Goal: Information Seeking & Learning: Compare options

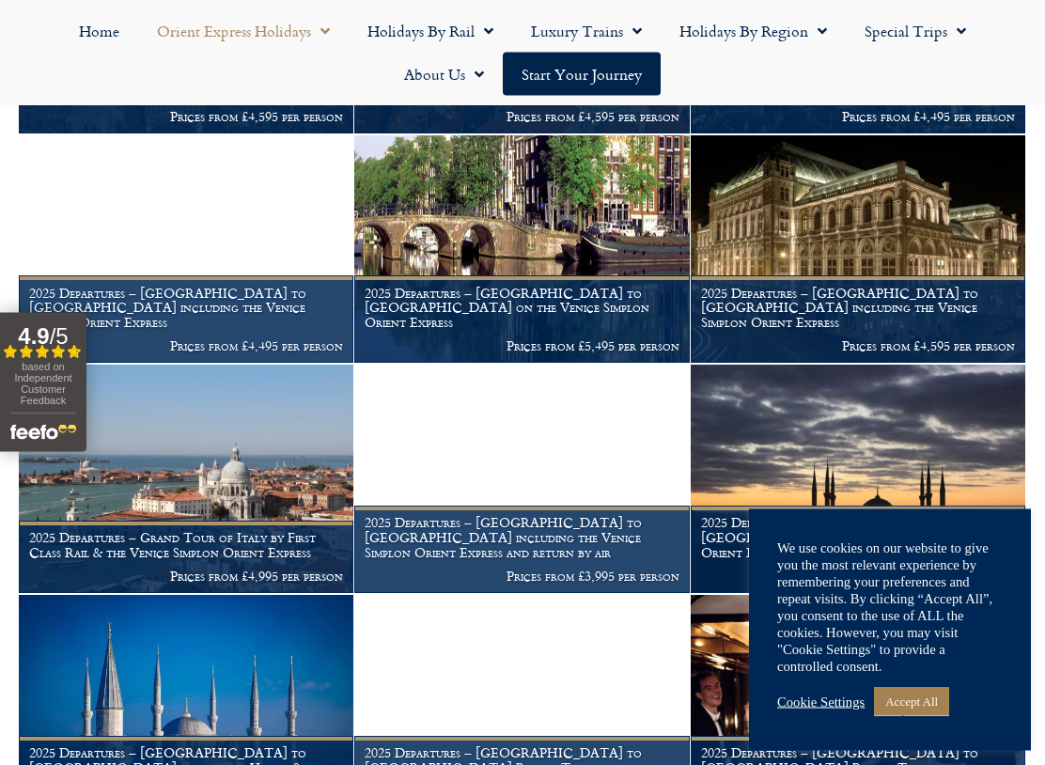
scroll to position [1252, 0]
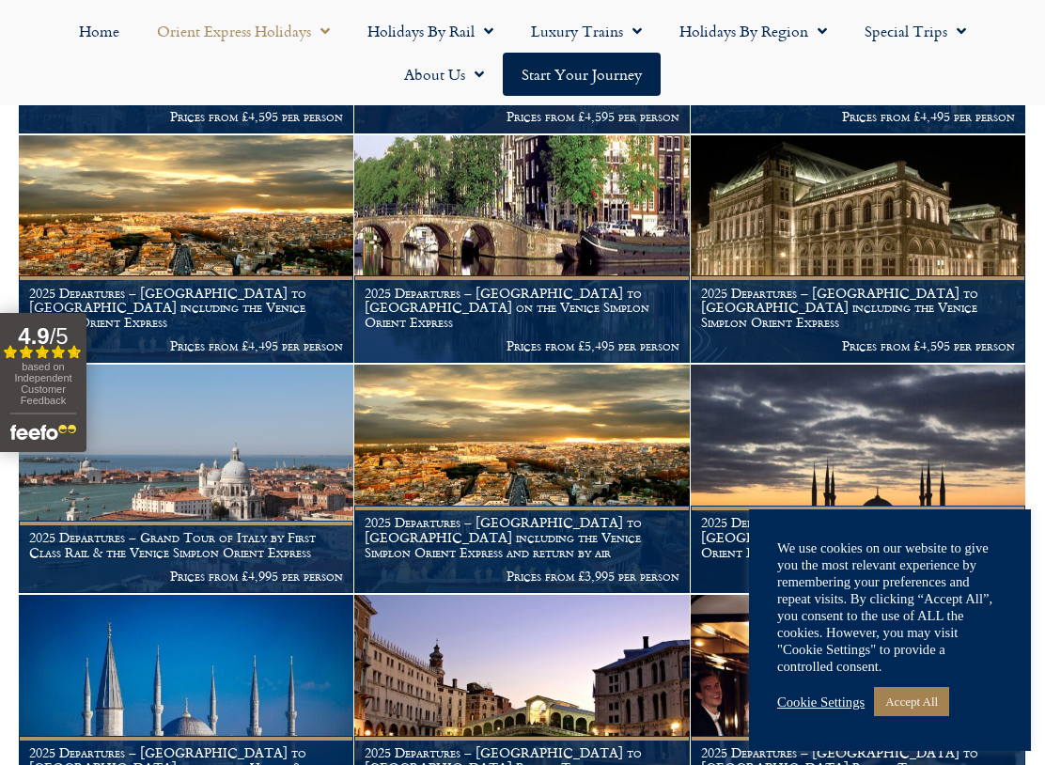
click at [934, 659] on link "Accept All" at bounding box center [911, 701] width 75 height 29
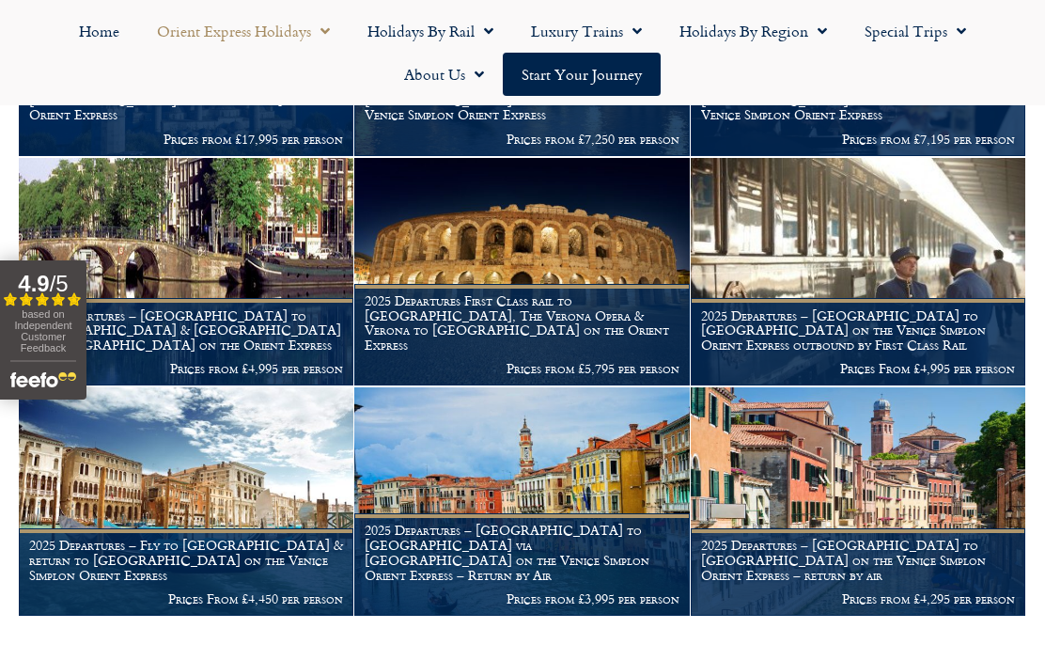
scroll to position [1917, 0]
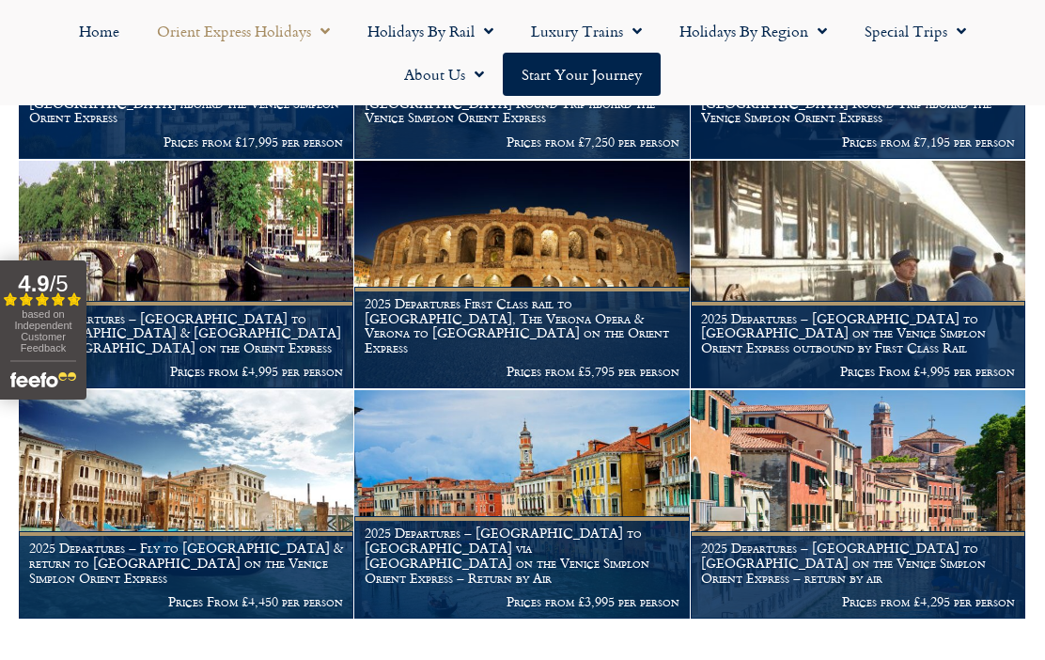
click at [494, 544] on h1 "2025 Departures – London to Venice via Cannes on the Venice Simplon Orient Expr…" at bounding box center [522, 554] width 314 height 59
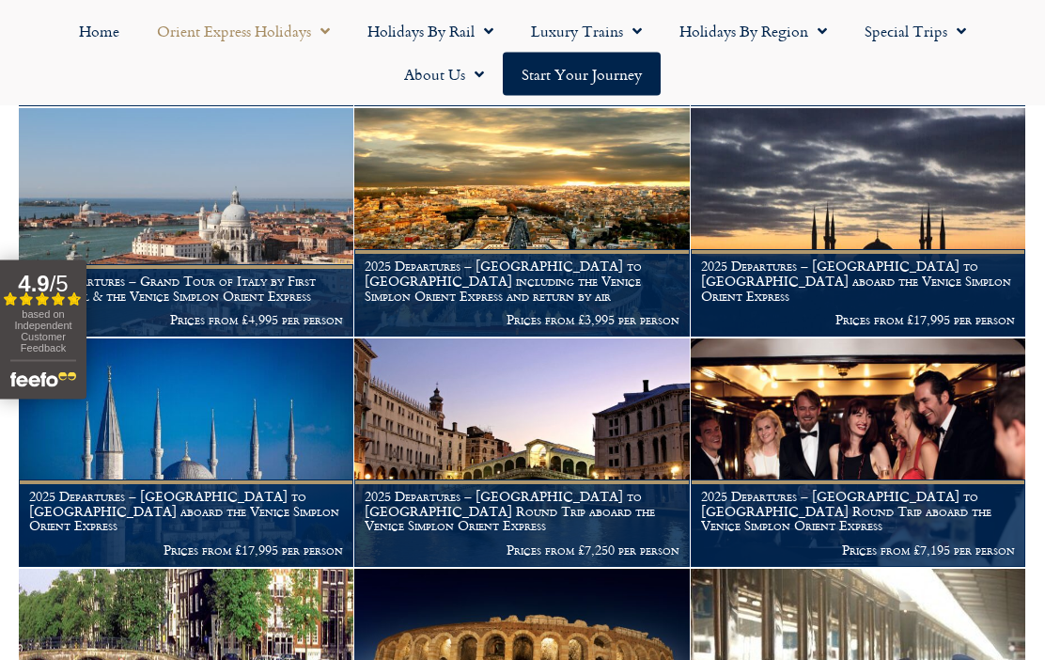
scroll to position [1506, 0]
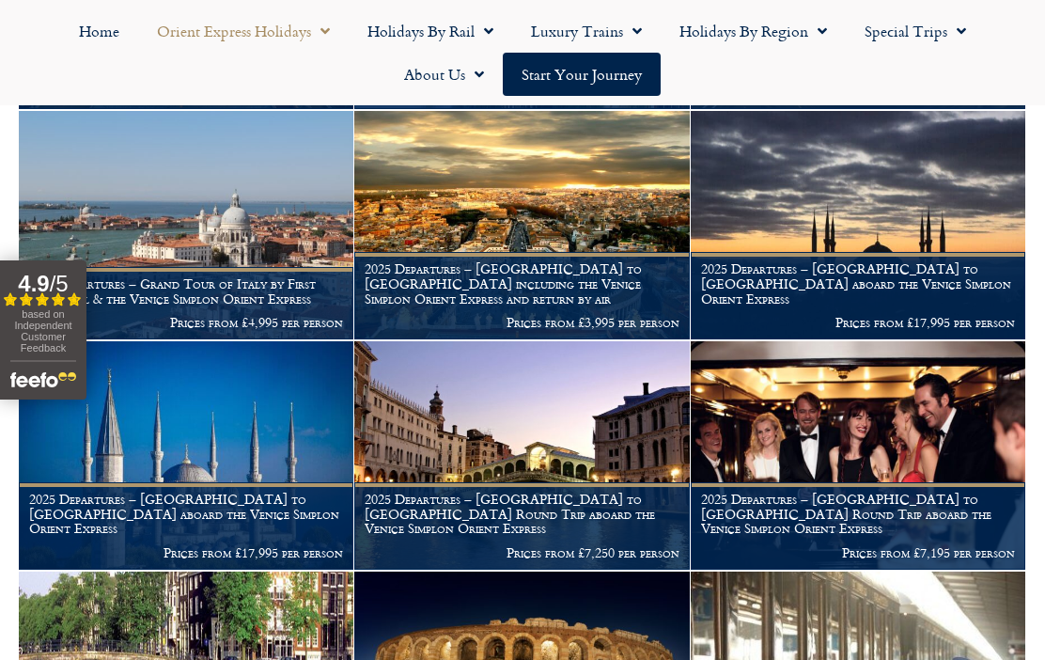
click at [892, 392] on img at bounding box center [858, 455] width 334 height 228
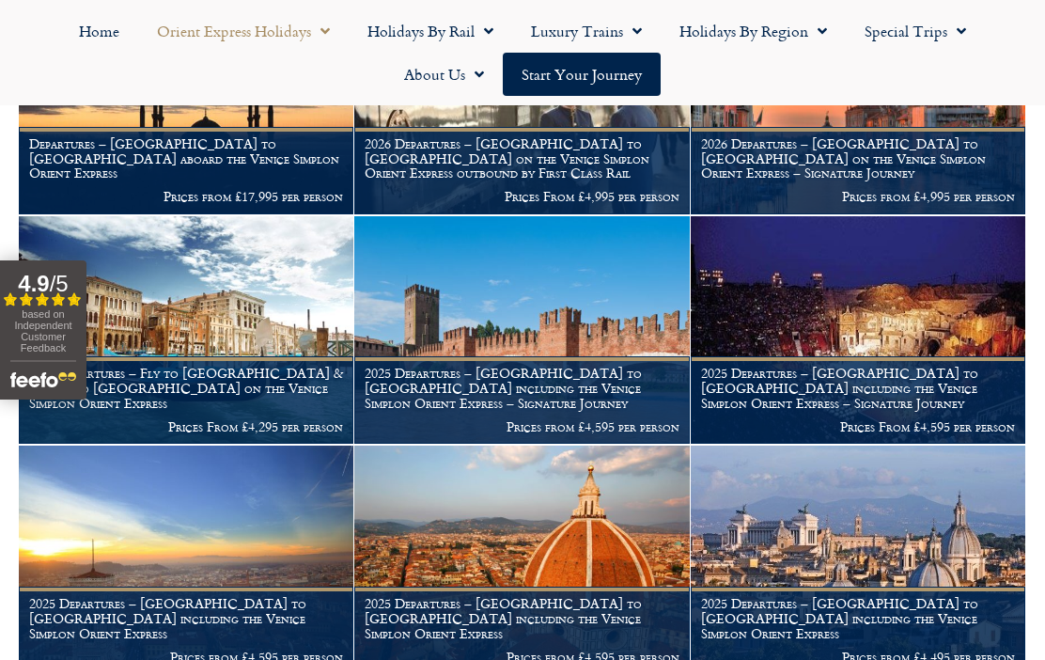
scroll to position [711, 0]
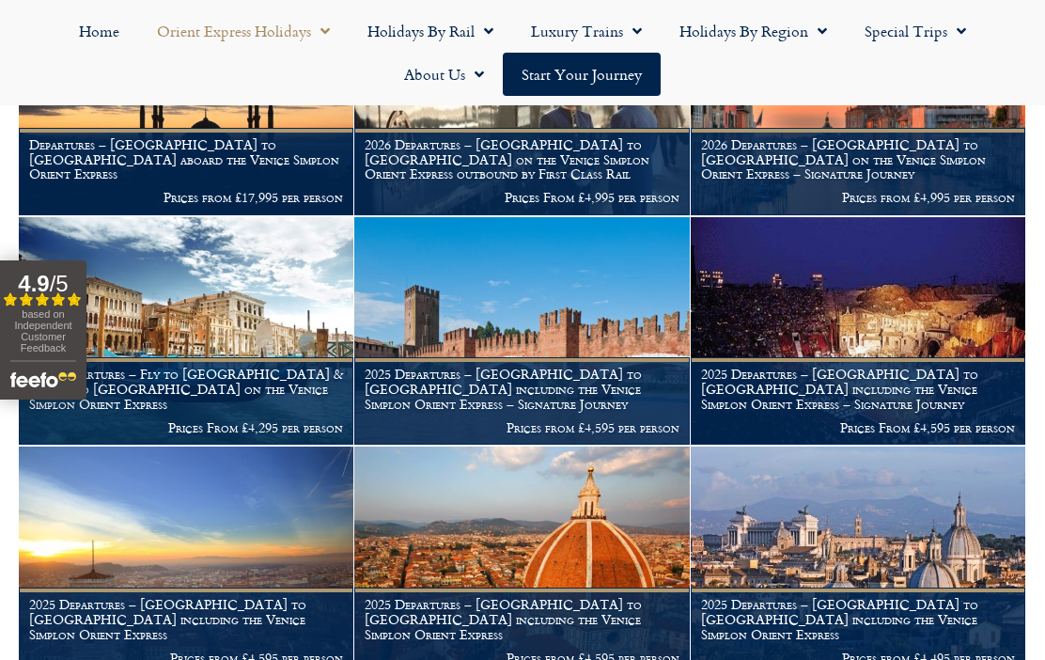
click at [645, 26] on link "Luxury Trains" at bounding box center [586, 30] width 148 height 43
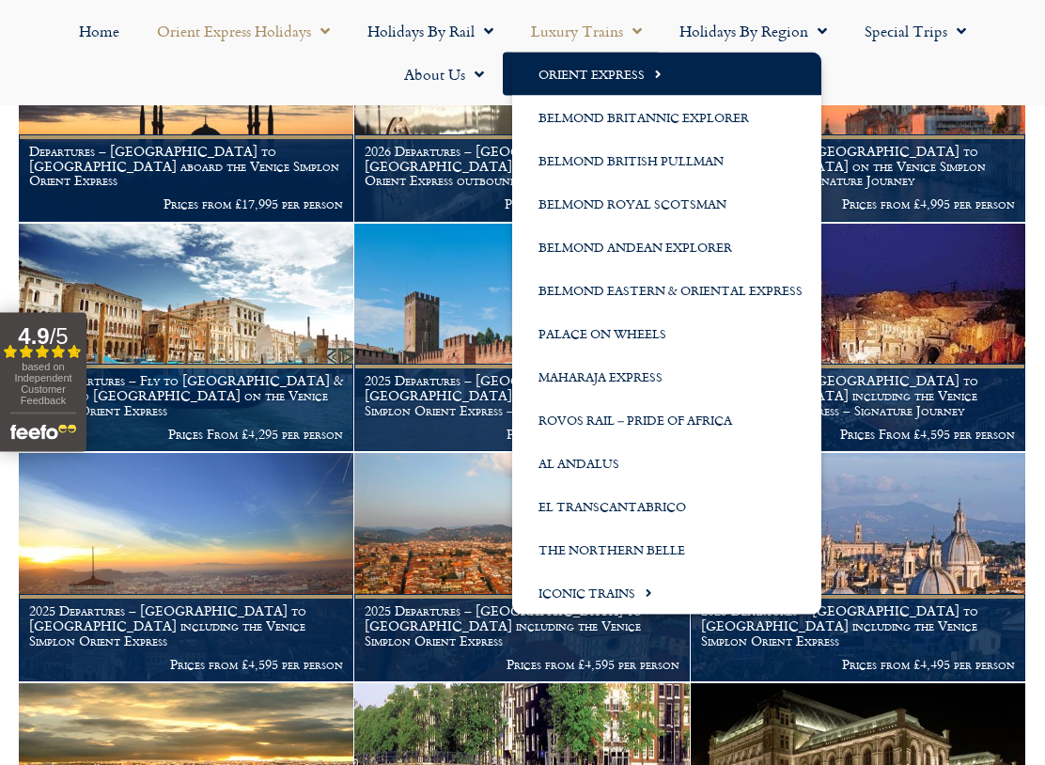
scroll to position [705, 0]
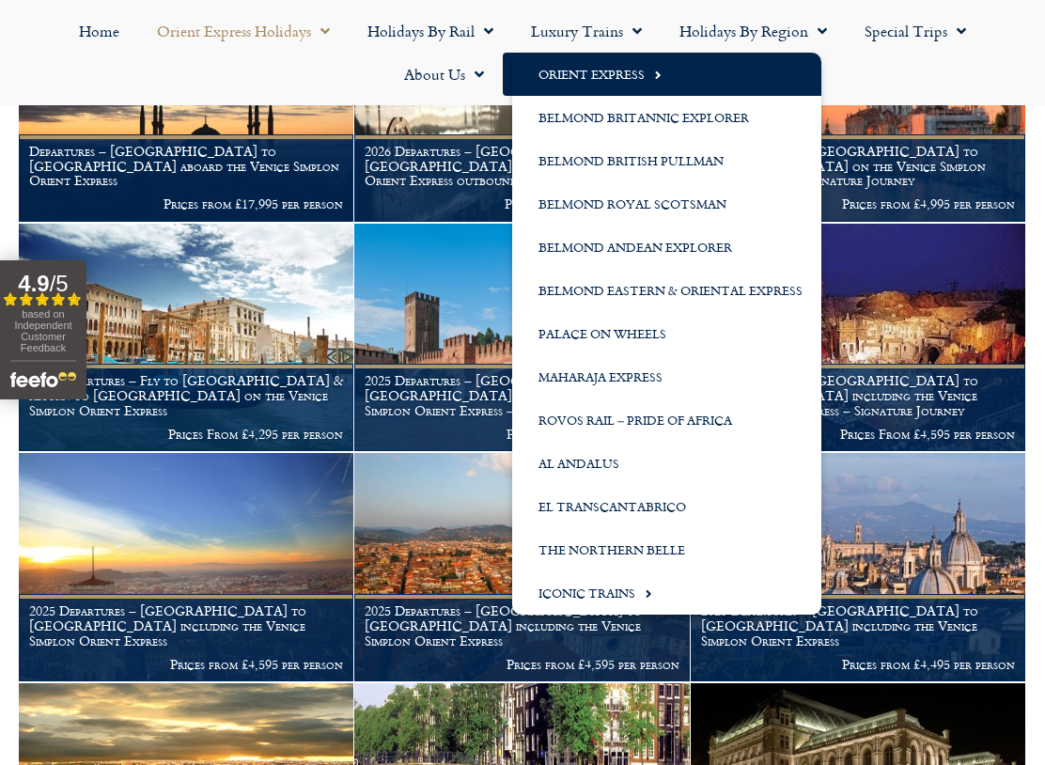
click at [651, 578] on span "Menu" at bounding box center [643, 593] width 17 height 31
click at [638, 578] on span "Menu" at bounding box center [643, 593] width 17 height 31
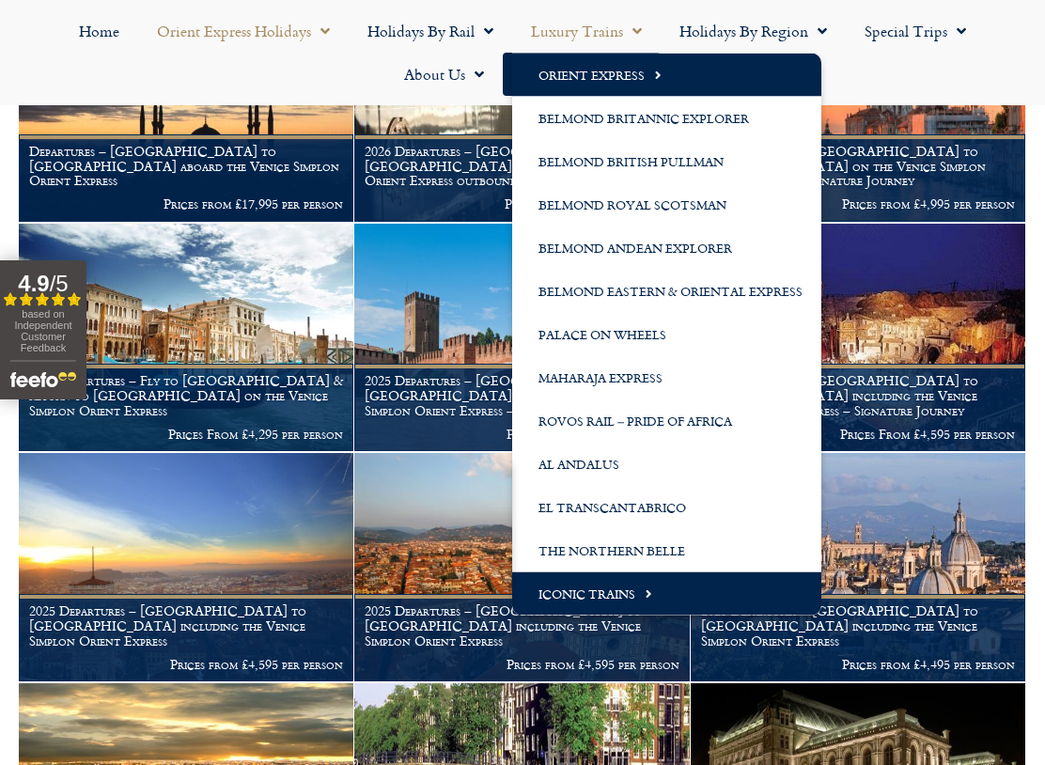
click at [646, 578] on span "Menu" at bounding box center [643, 593] width 17 height 31
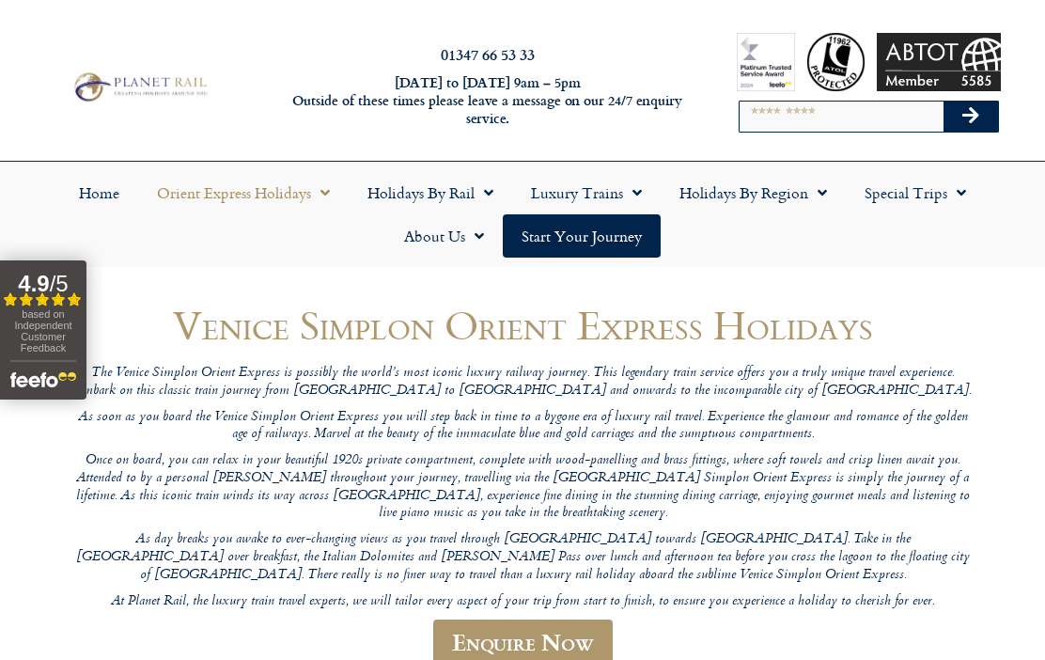
scroll to position [757, 0]
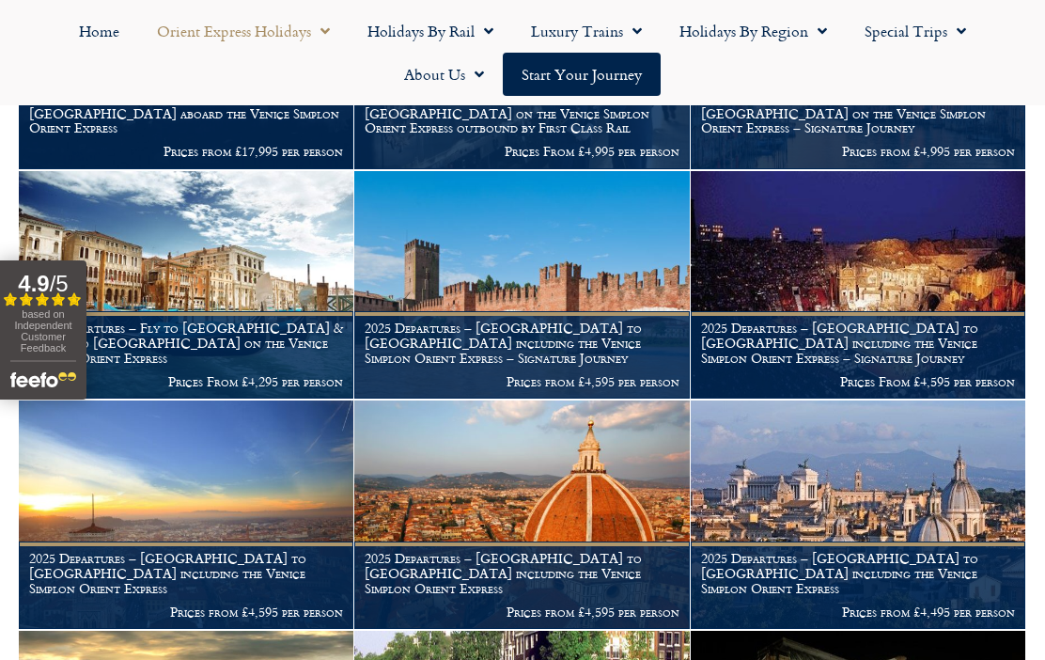
click at [644, 27] on link "Luxury Trains" at bounding box center [586, 30] width 148 height 43
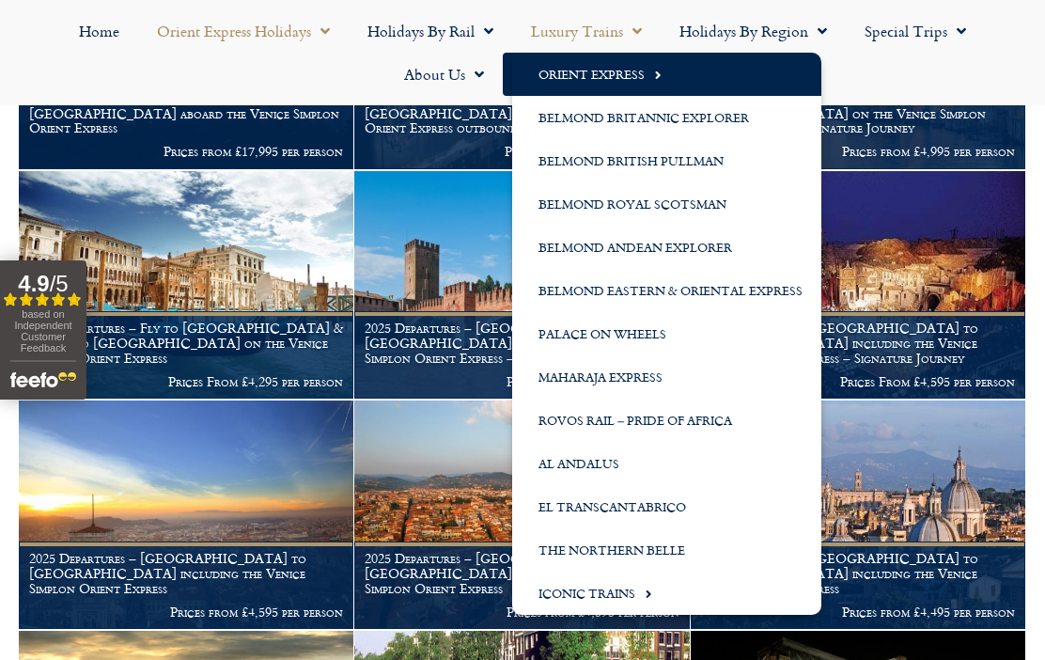
click at [664, 546] on link "The Northern Belle" at bounding box center [666, 549] width 309 height 43
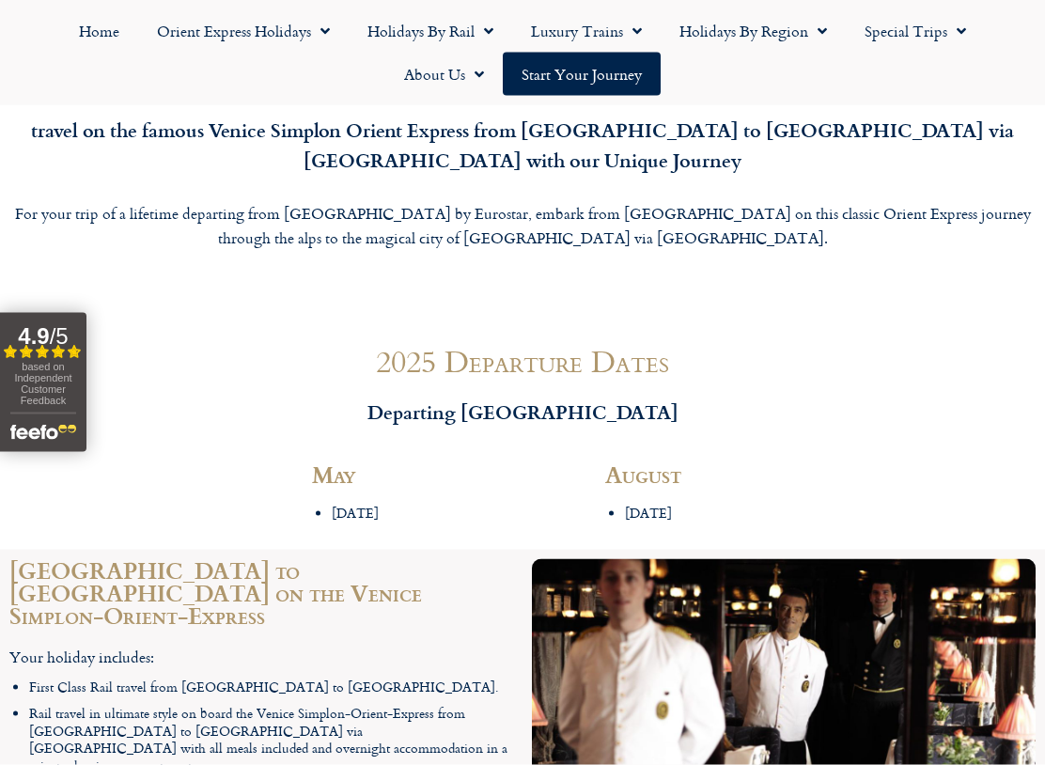
scroll to position [2075, 0]
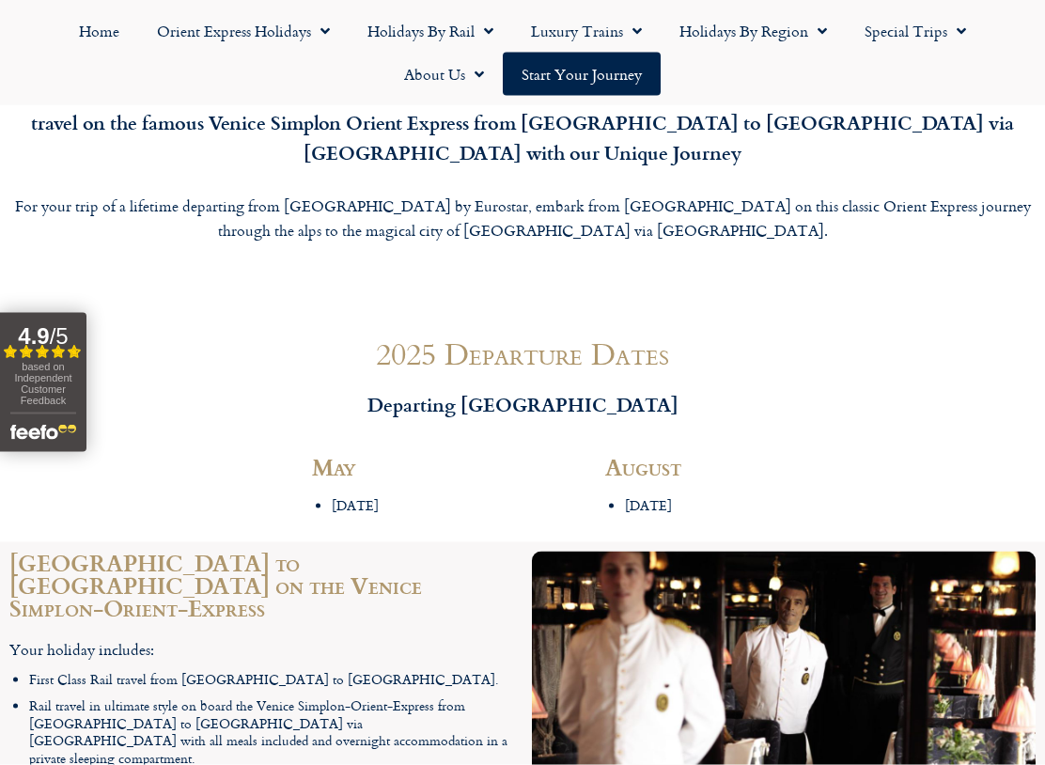
click at [692, 456] on h2 "August" at bounding box center [669, 467] width 128 height 23
click at [695, 456] on h2 "August" at bounding box center [669, 467] width 128 height 23
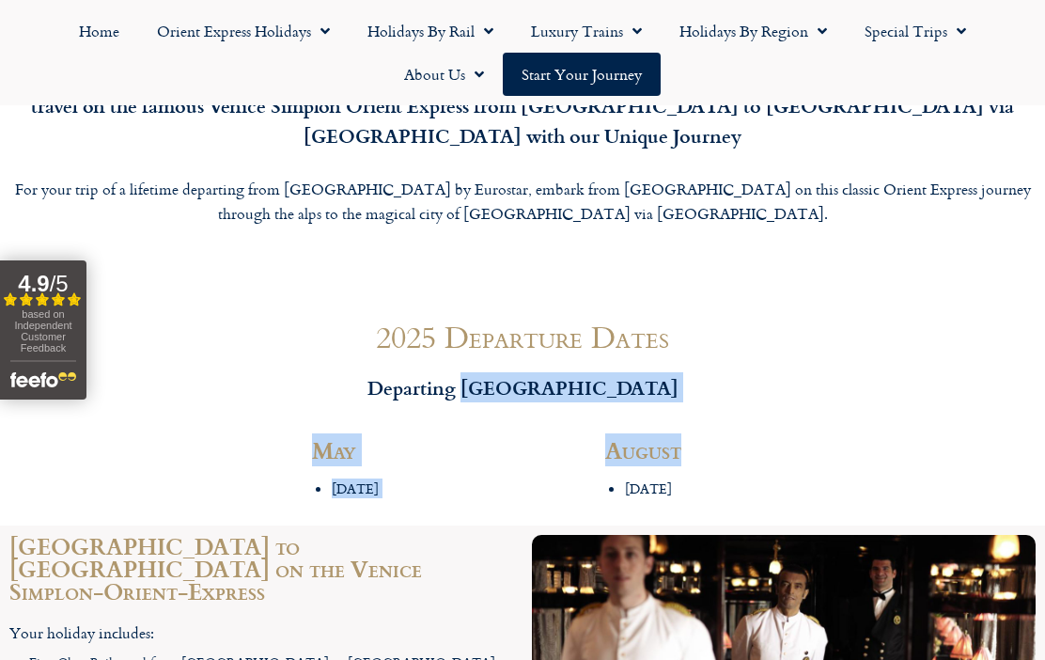
scroll to position [1865, 0]
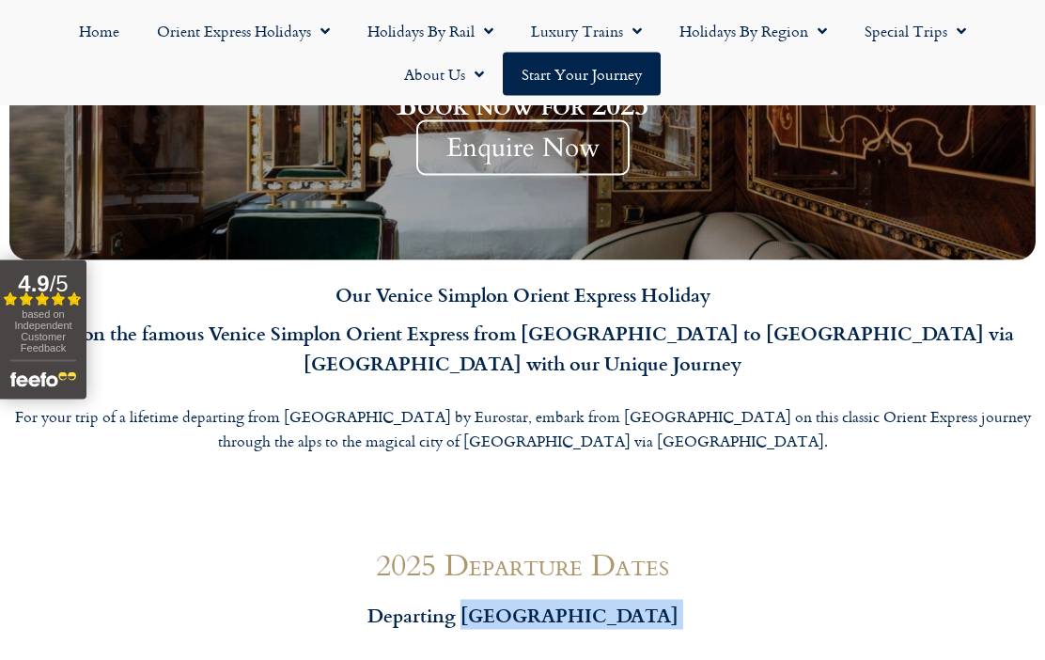
click at [901, 481] on div at bounding box center [522, 504] width 1026 height 47
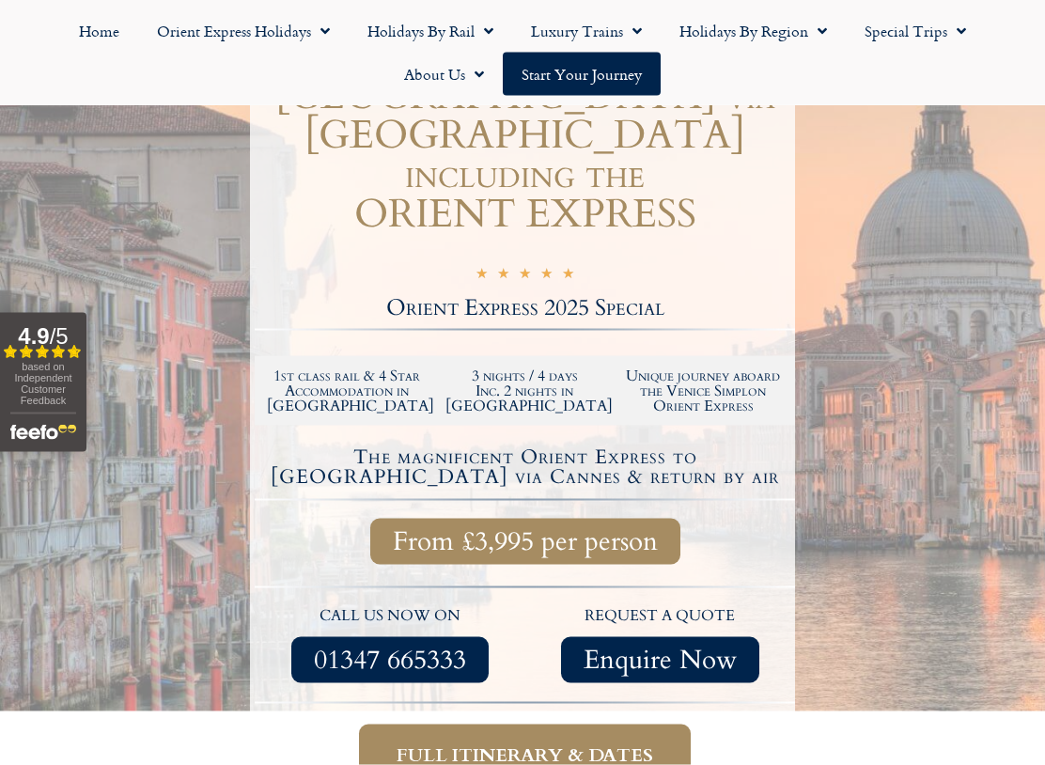
scroll to position [374, 0]
click at [456, 659] on span "Full itinerary & dates" at bounding box center [524, 753] width 256 height 23
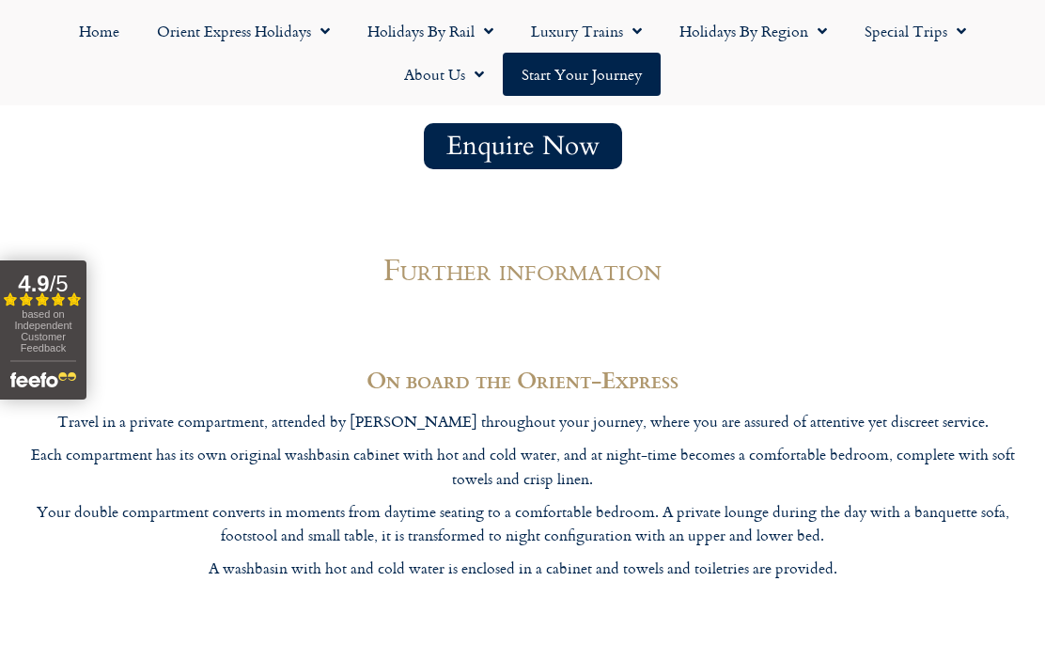
scroll to position [4989, 0]
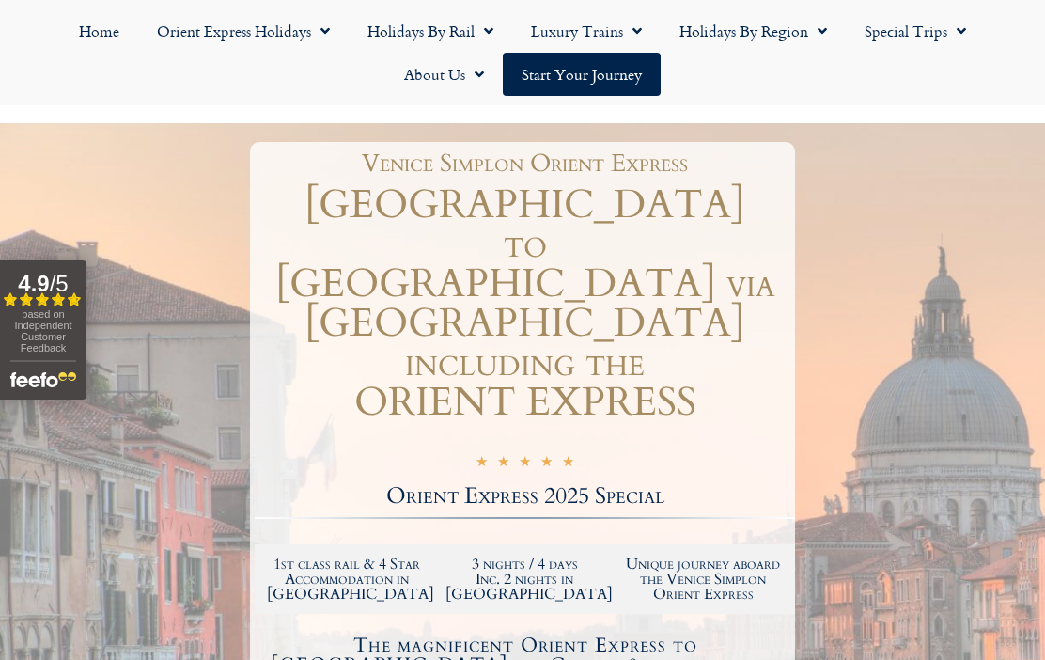
scroll to position [181, 0]
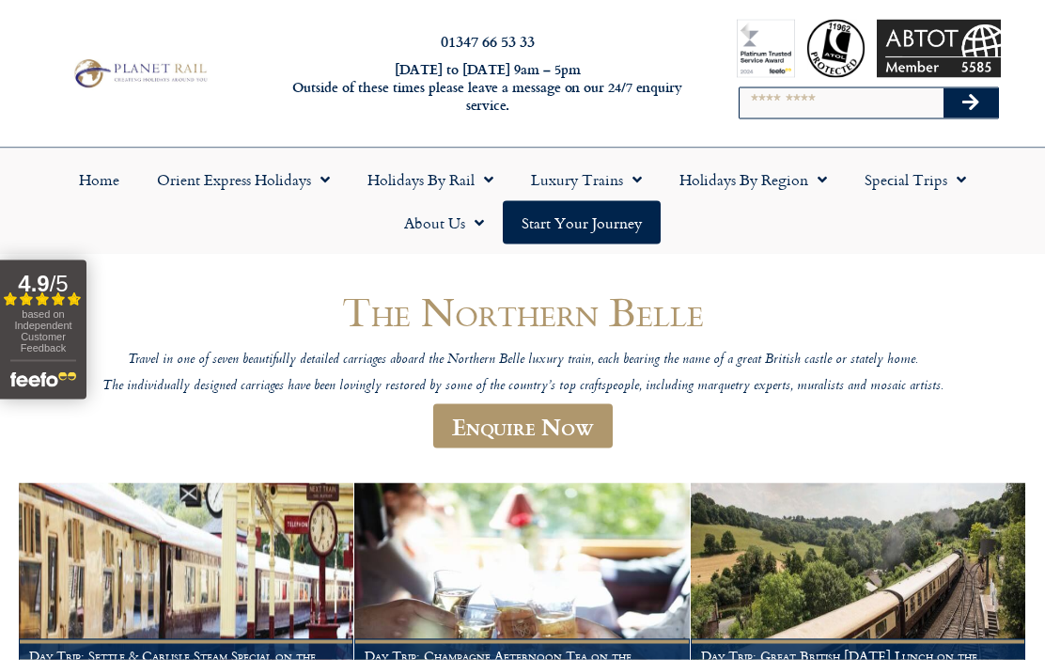
scroll to position [14, 0]
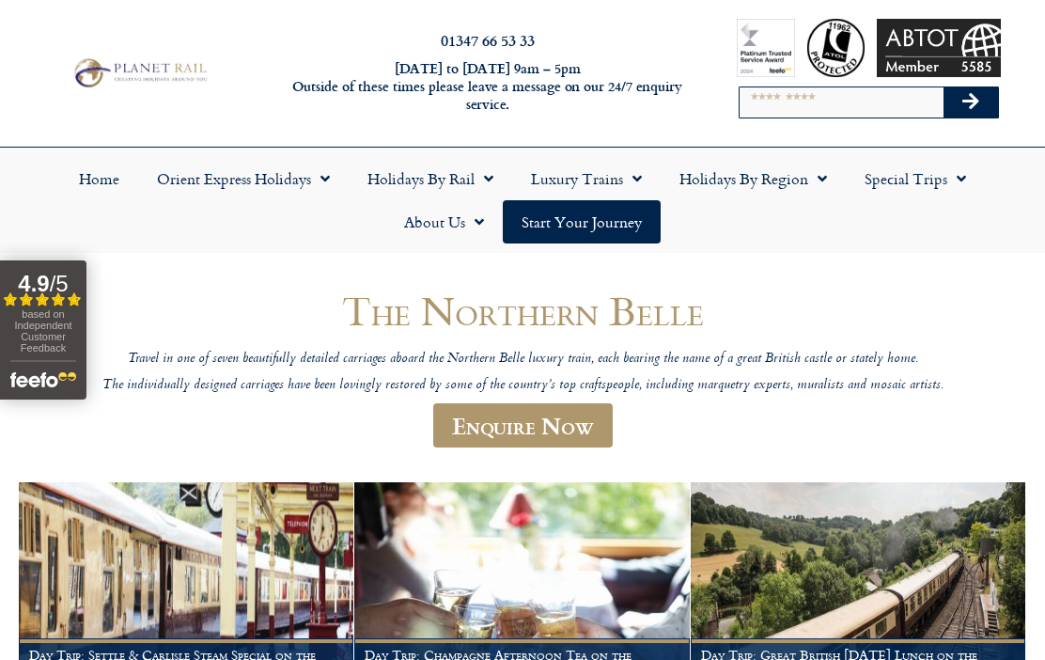
click at [622, 182] on link "Luxury Trains" at bounding box center [586, 178] width 148 height 43
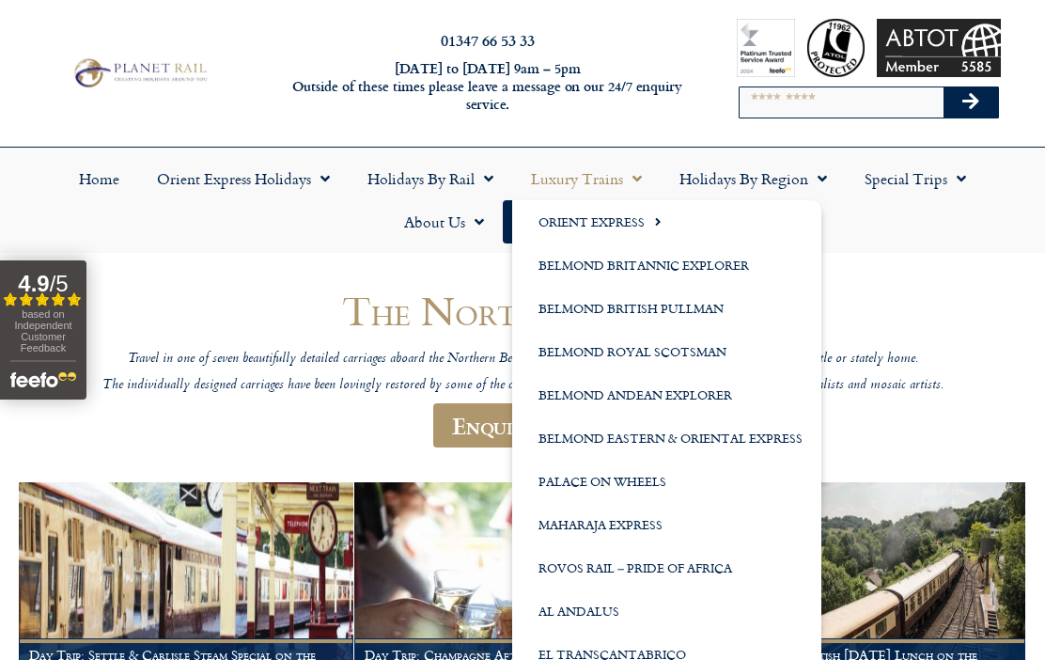
click at [724, 256] on link "Belmond Britannic Explorer" at bounding box center [666, 264] width 309 height 43
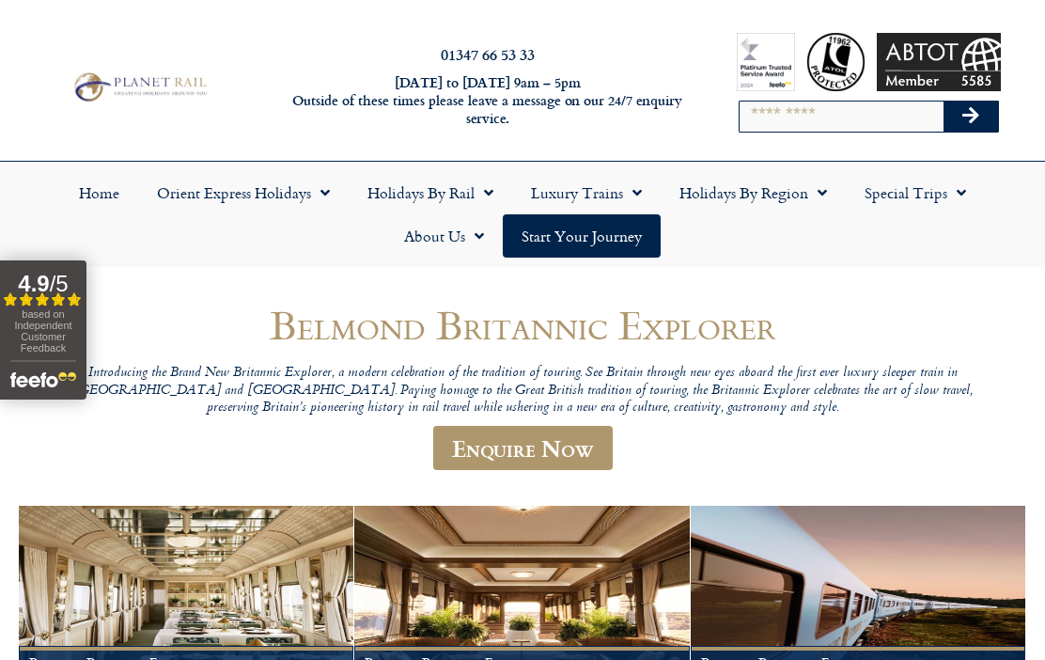
click at [638, 201] on span "Menu" at bounding box center [632, 193] width 19 height 34
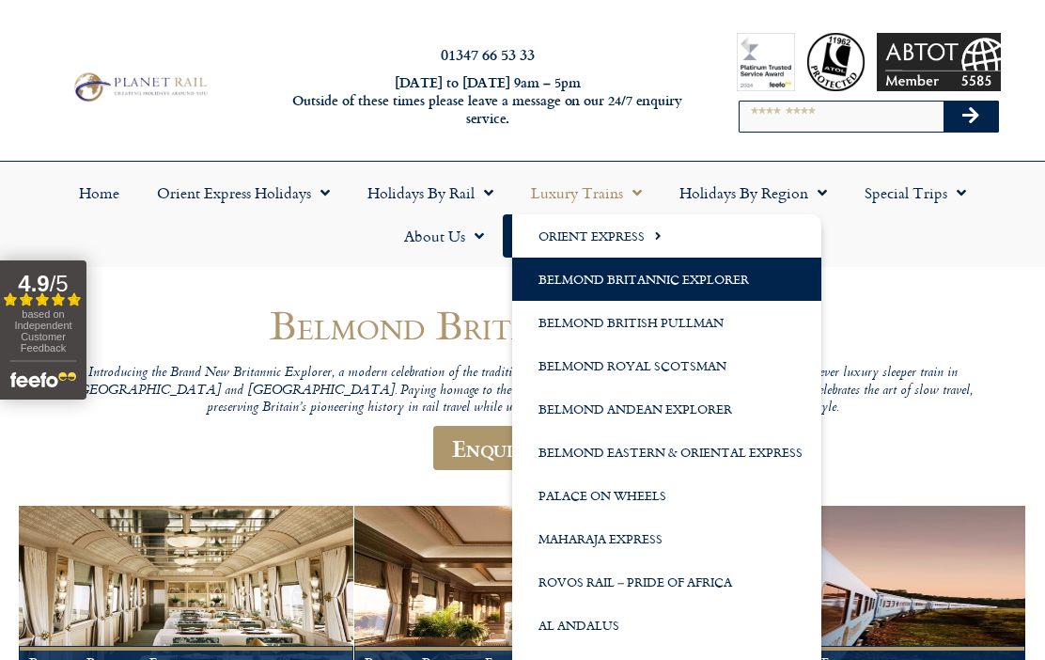
click at [729, 330] on link "Belmond British Pullman" at bounding box center [666, 322] width 309 height 43
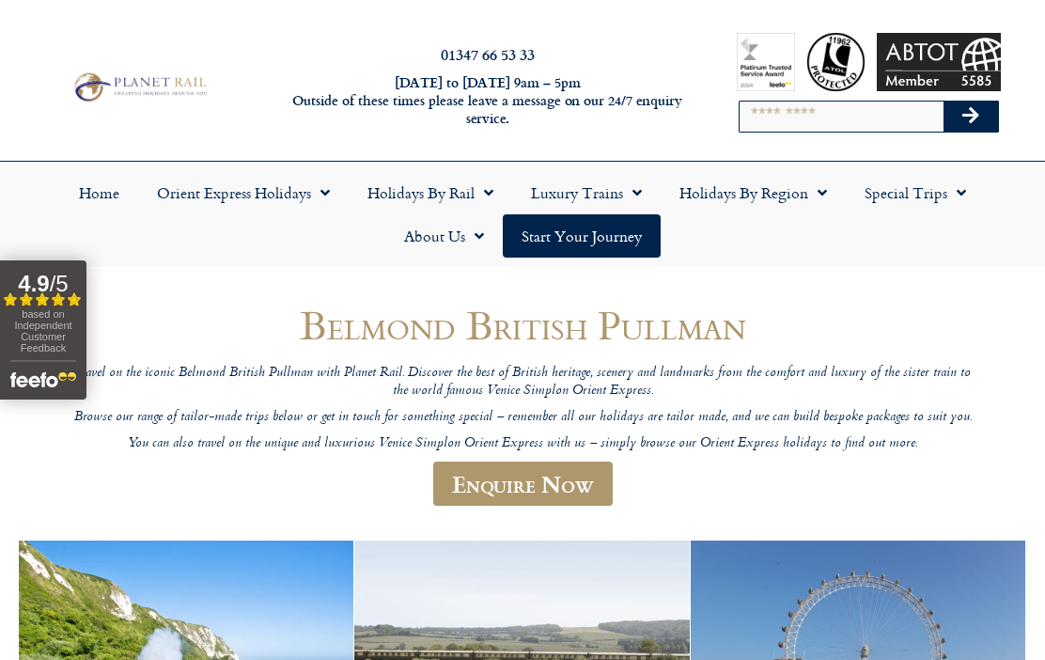
click at [644, 194] on link "Luxury Trains" at bounding box center [586, 192] width 148 height 43
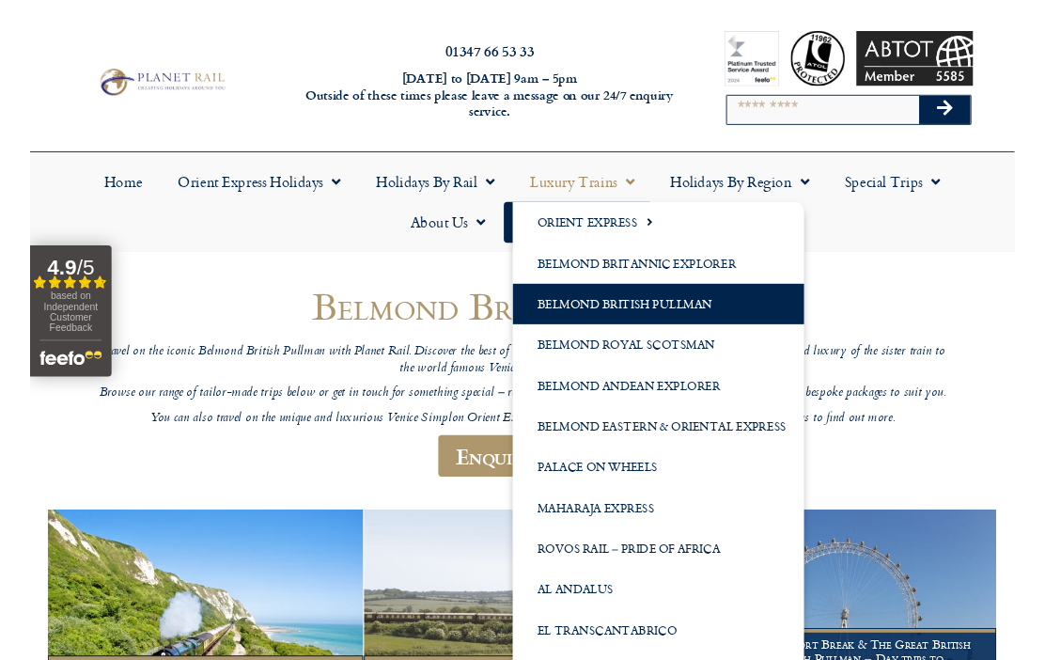
scroll to position [21, 0]
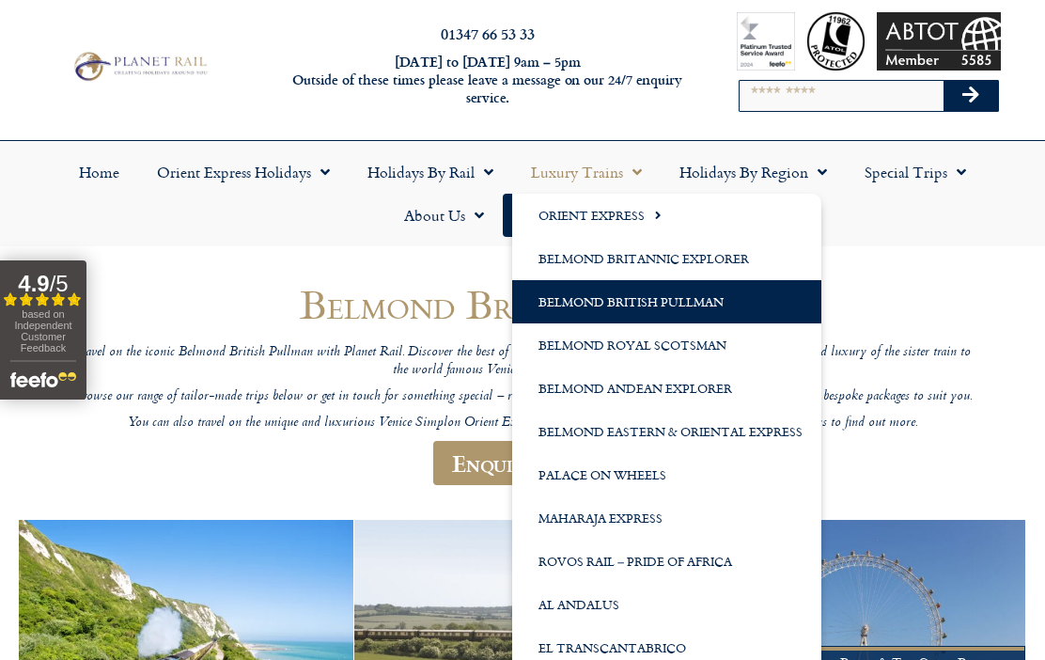
click at [661, 473] on link "Palace on Wheels" at bounding box center [666, 474] width 309 height 43
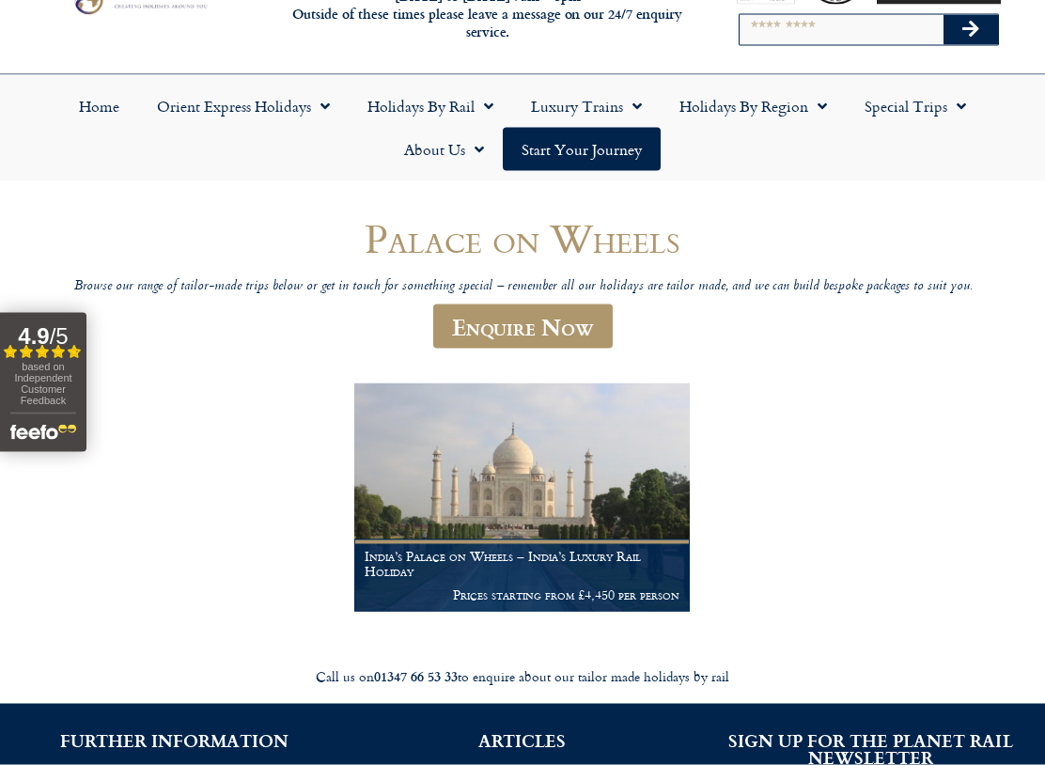
scroll to position [87, 0]
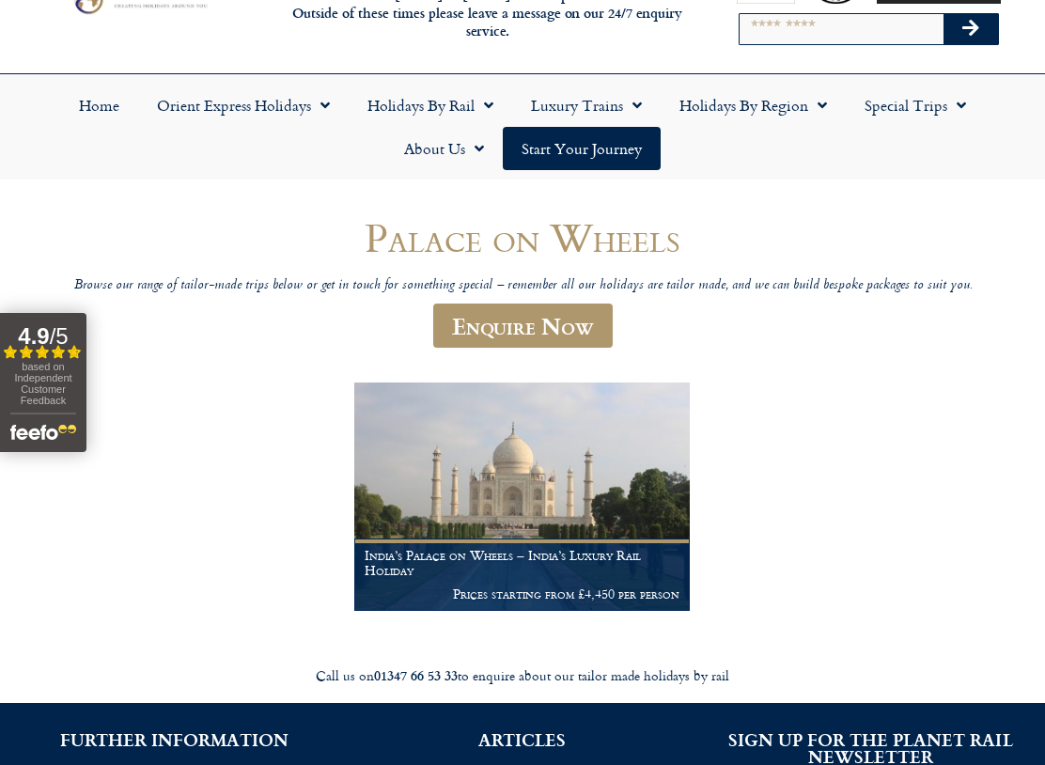
click at [620, 586] on p "Prices starting from £4,450 per person" at bounding box center [522, 593] width 314 height 15
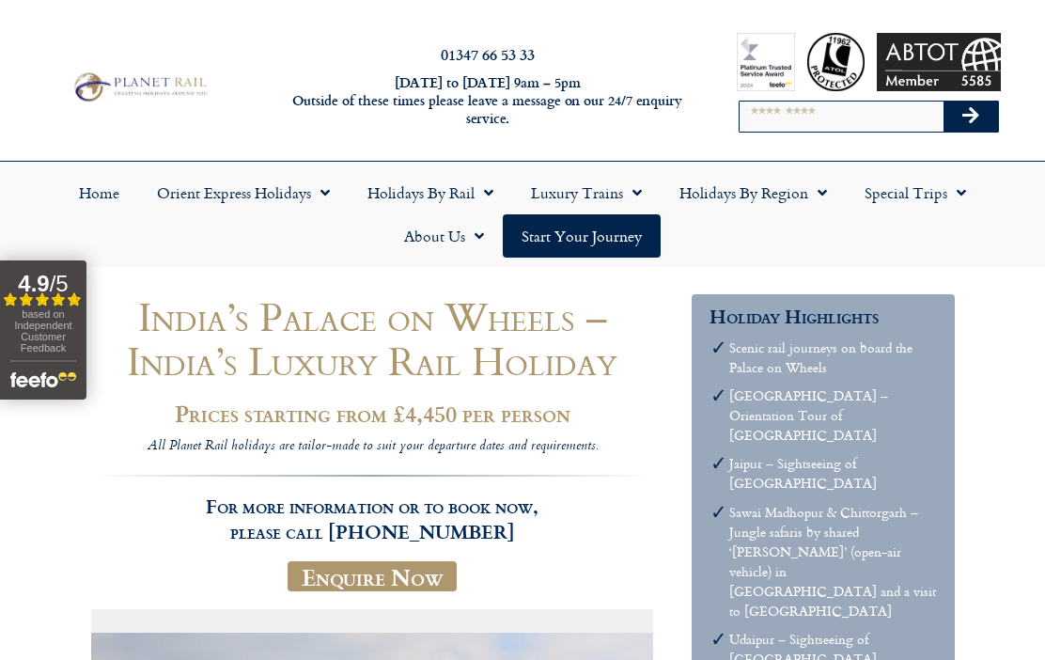
click at [647, 194] on link "Luxury Trains" at bounding box center [586, 192] width 148 height 43
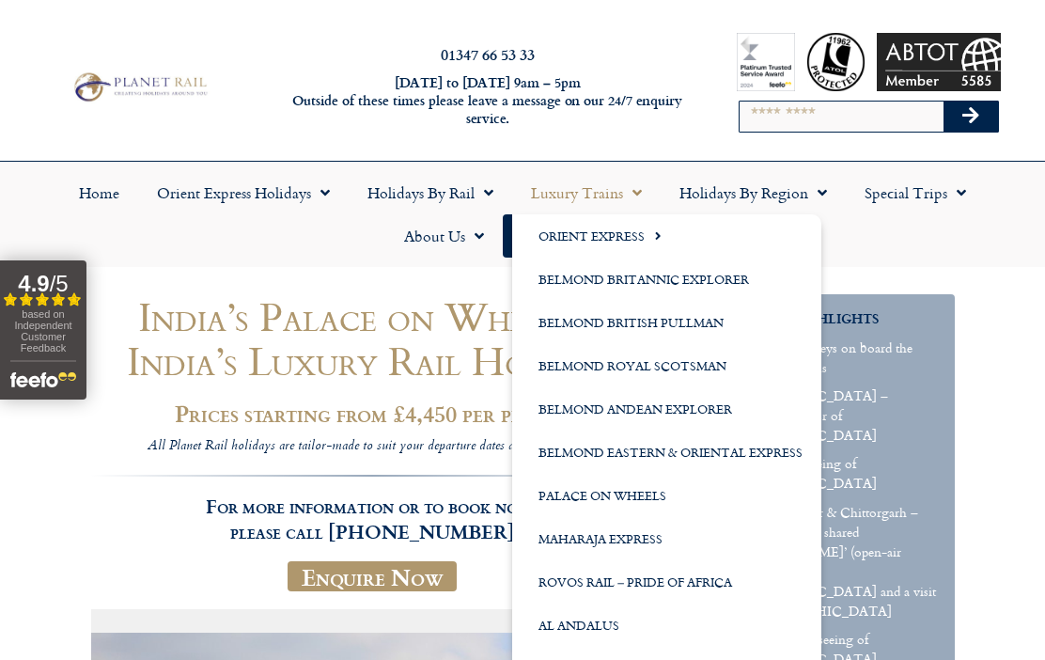
click at [710, 587] on link "Rovos Rail – Pride of Africa" at bounding box center [666, 581] width 309 height 43
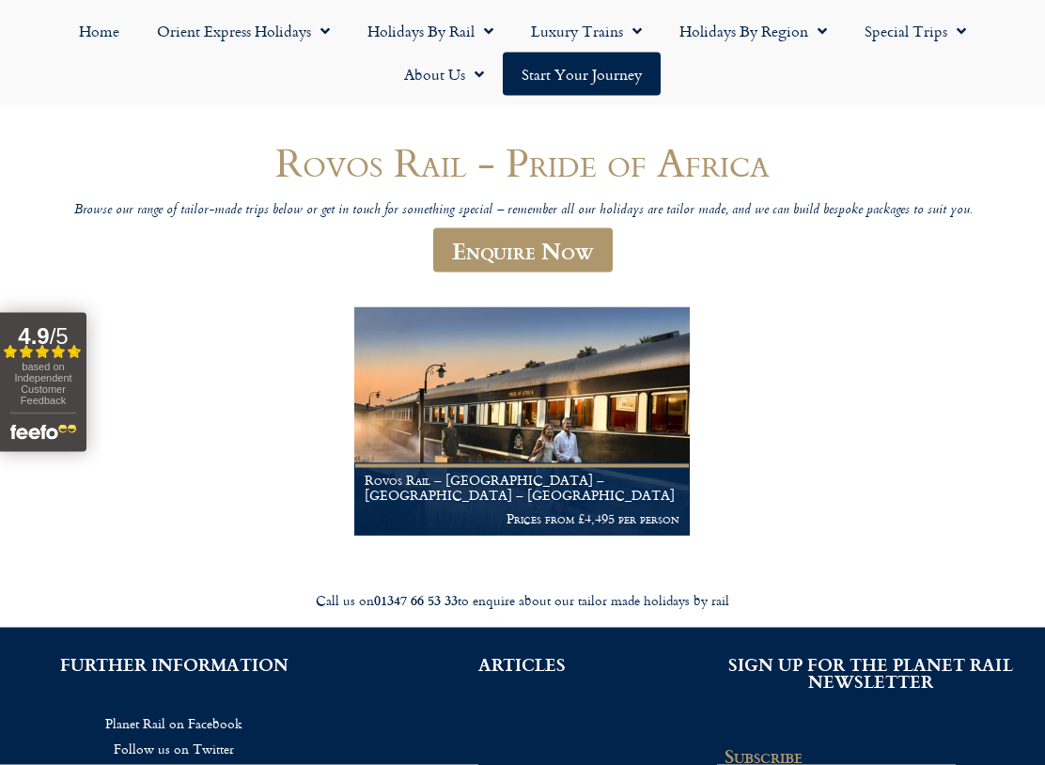
scroll to position [163, 0]
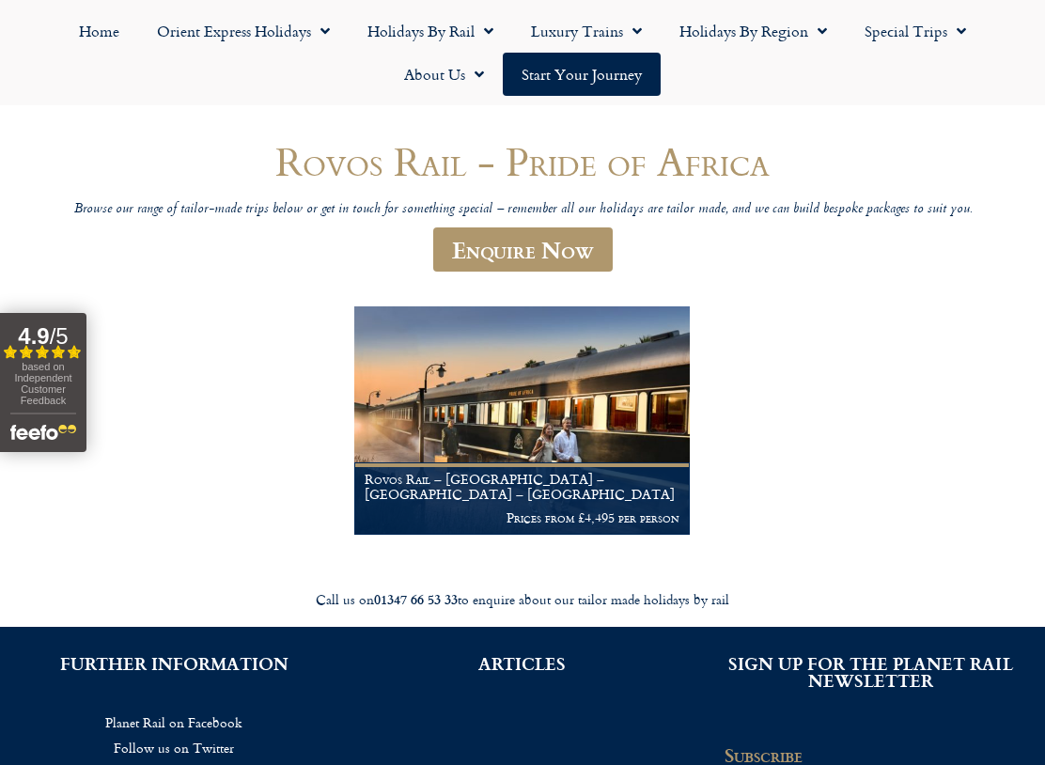
click at [632, 513] on p "Prices from £4,495 per person" at bounding box center [522, 517] width 314 height 15
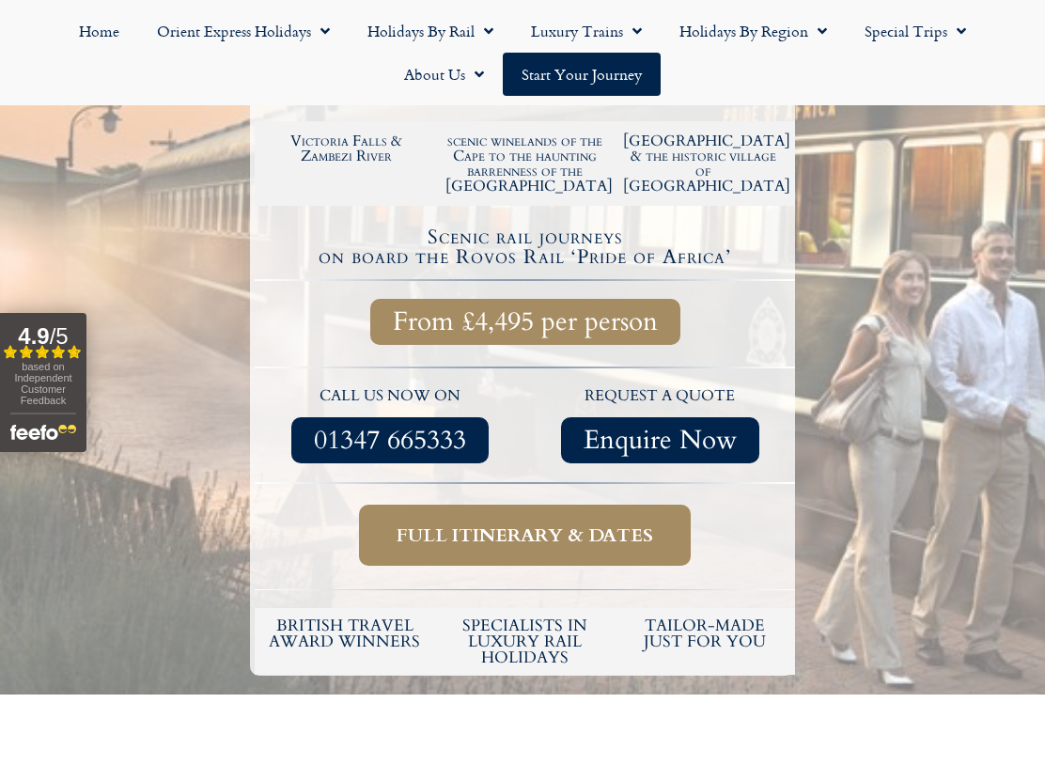
scroll to position [688, 0]
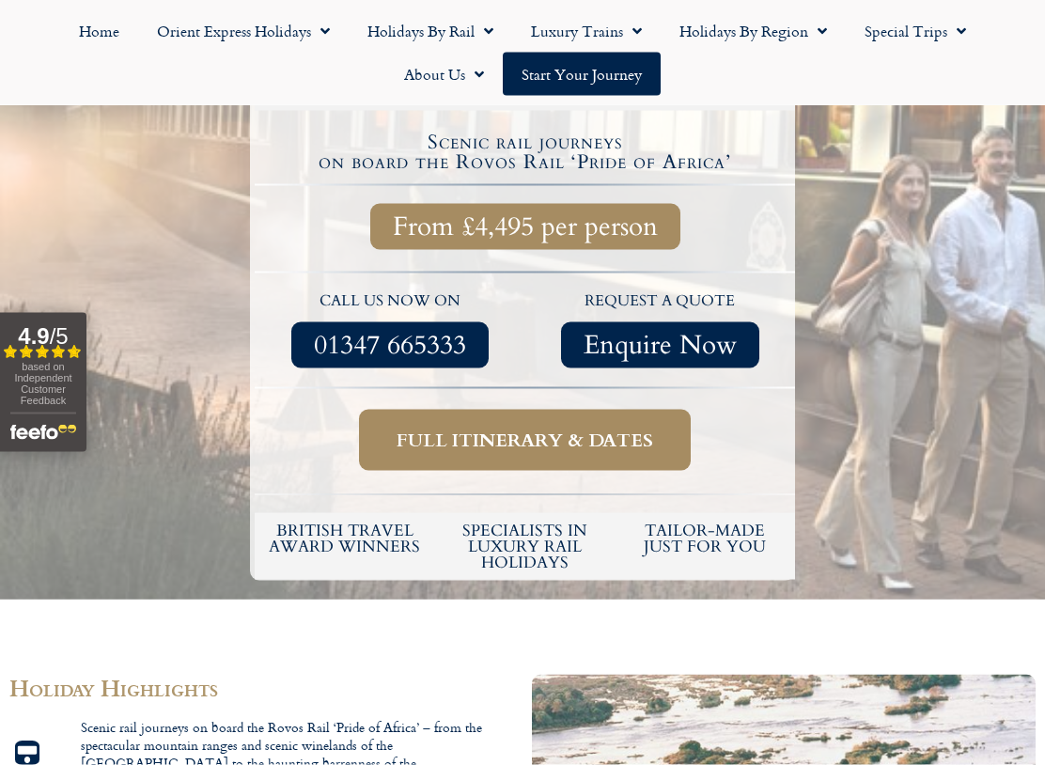
click at [643, 428] on span "Full itinerary & dates" at bounding box center [524, 439] width 256 height 23
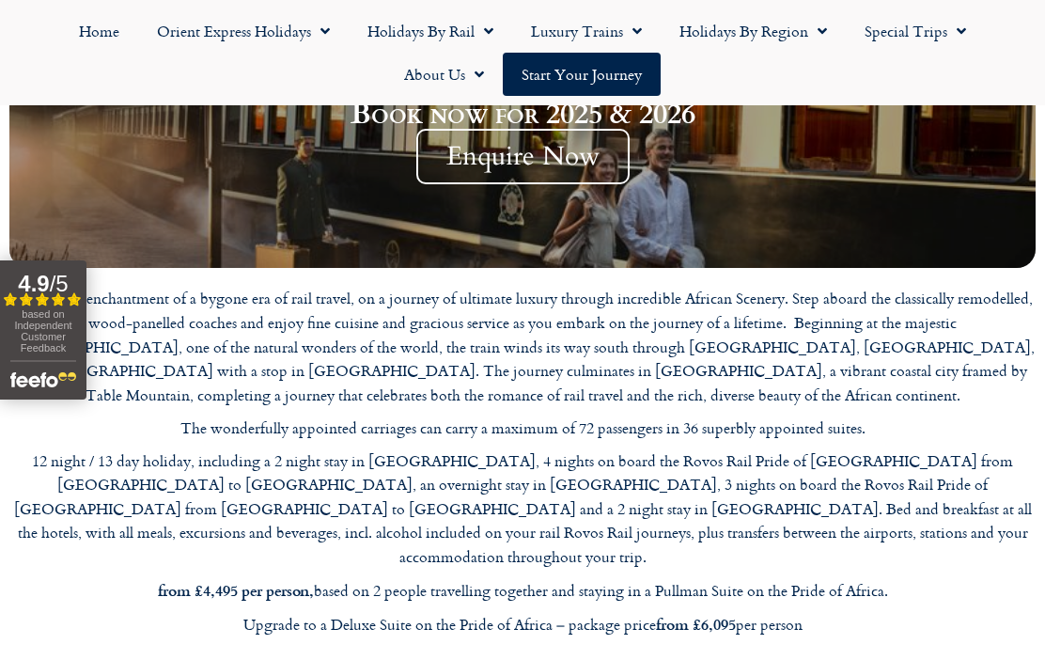
scroll to position [1964, 0]
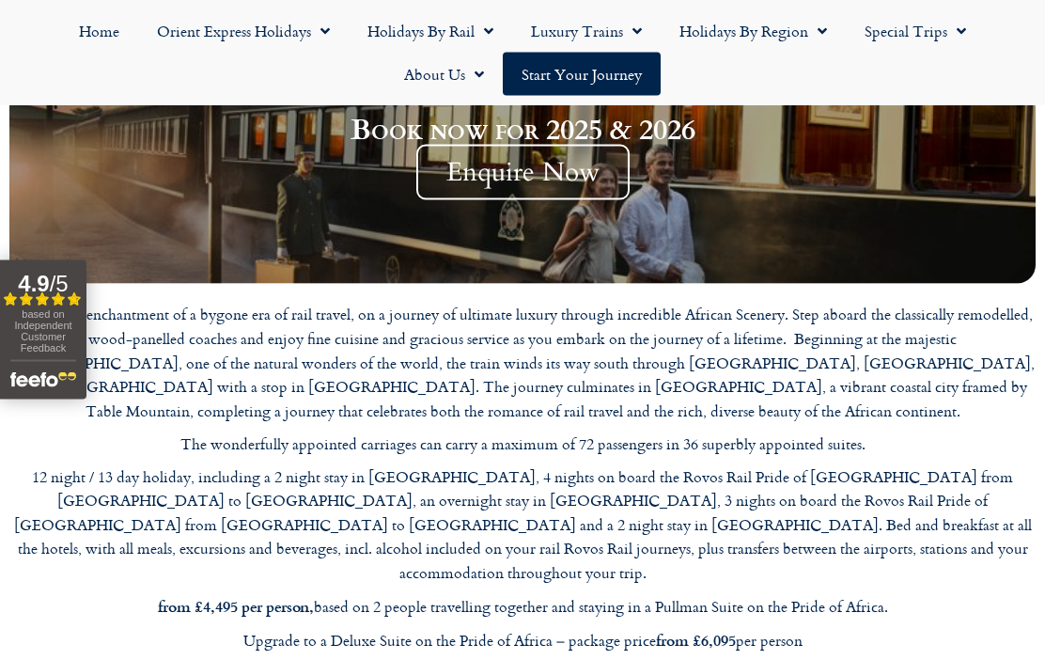
click at [646, 38] on link "Luxury Trains" at bounding box center [586, 30] width 148 height 43
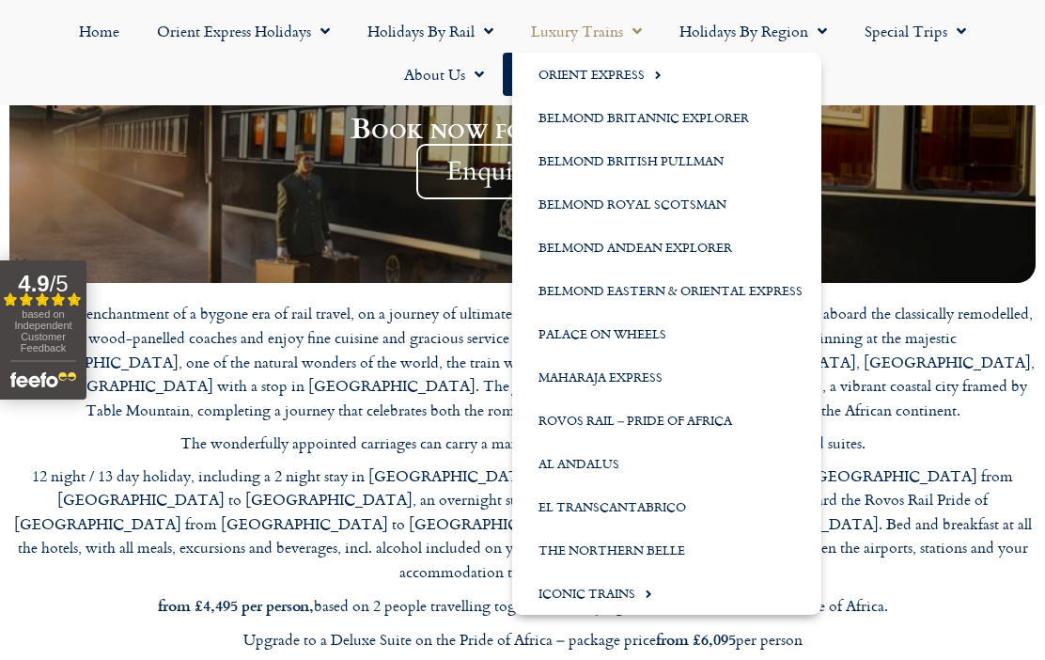
scroll to position [1963, 0]
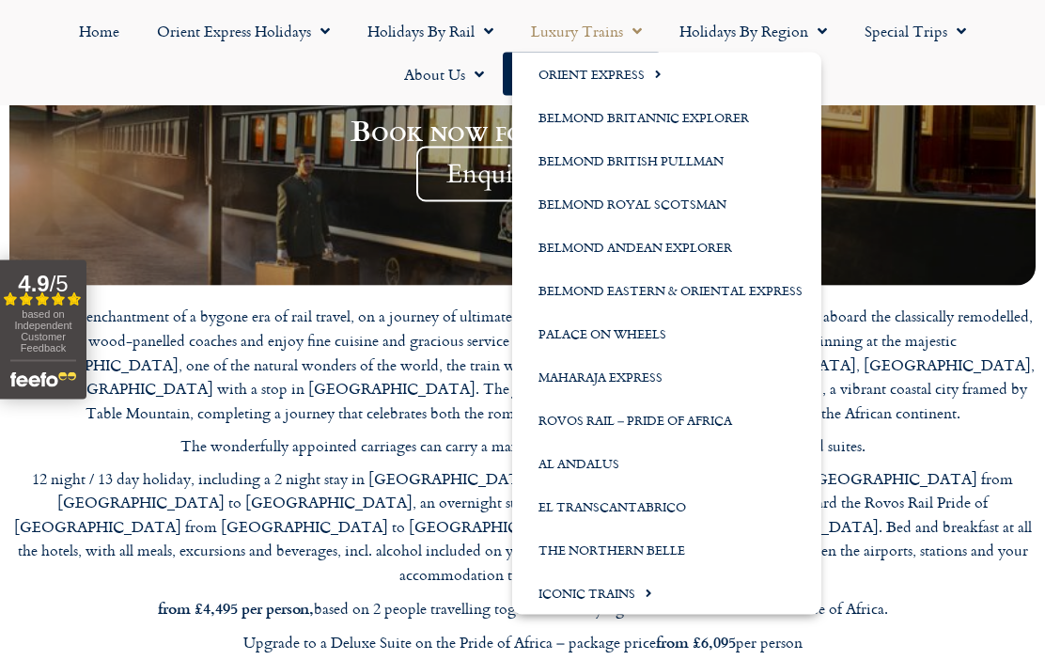
click at [662, 328] on link "Palace on Wheels" at bounding box center [666, 333] width 309 height 43
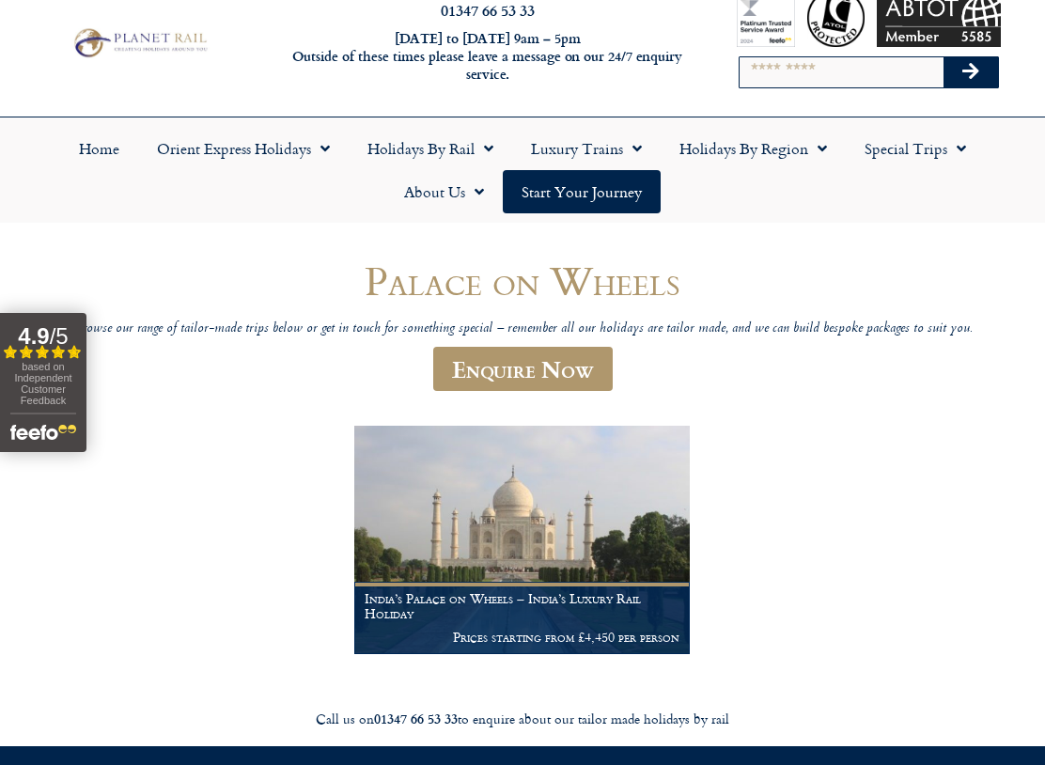
scroll to position [18, 0]
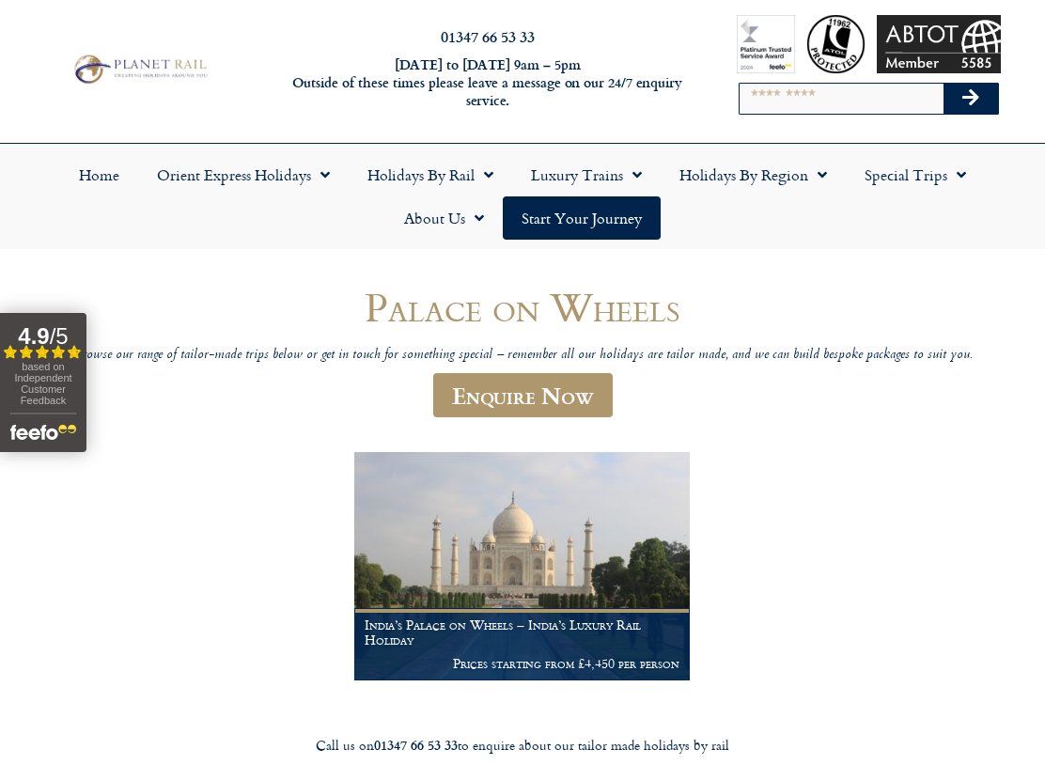
click at [631, 629] on h1 "India’s Palace on Wheels – India’s Luxury Rail Holiday" at bounding box center [522, 632] width 314 height 30
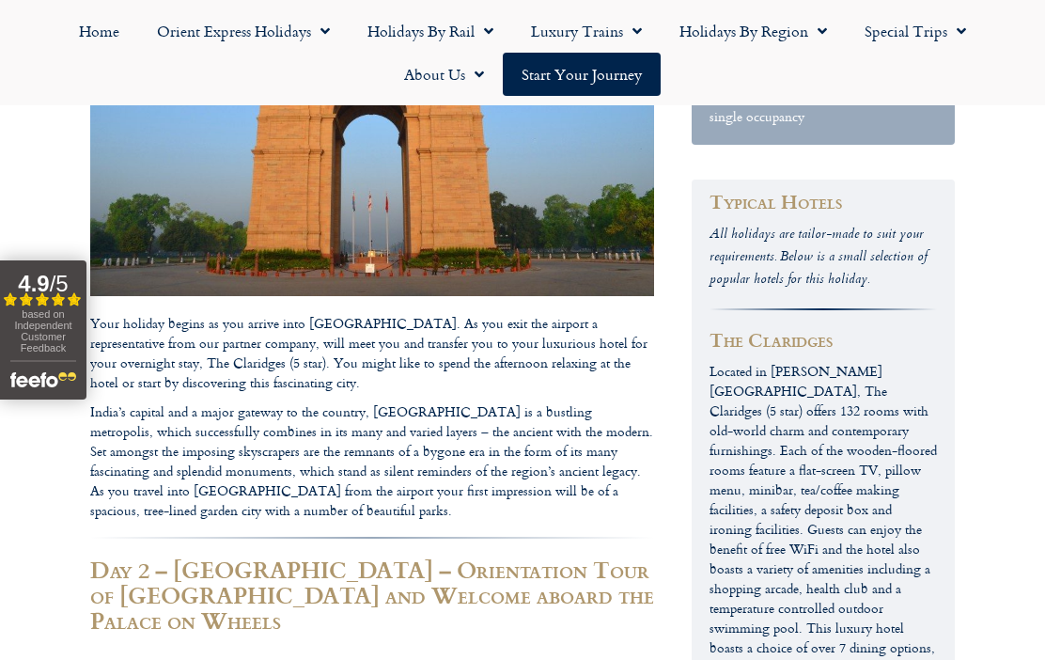
scroll to position [1991, 0]
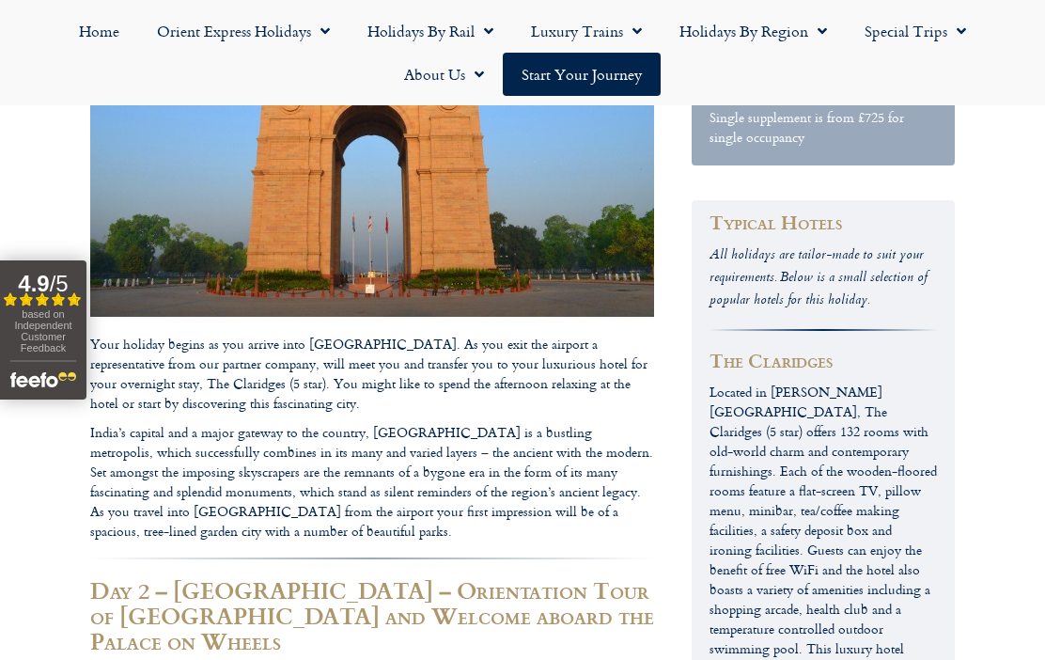
click at [626, 39] on span "Menu" at bounding box center [632, 31] width 19 height 34
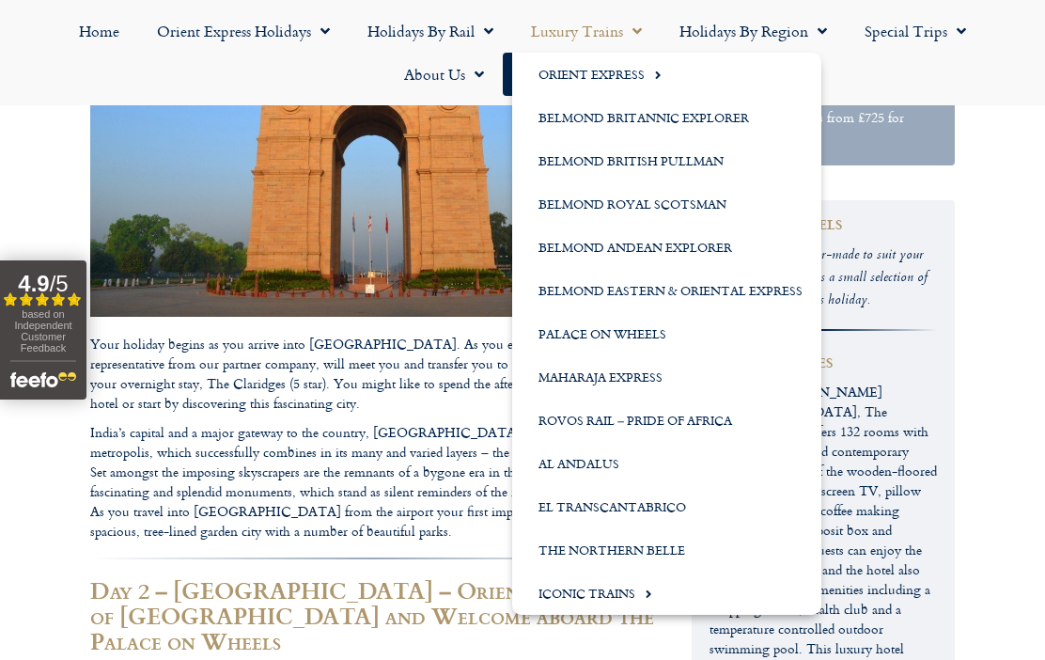
click at [565, 511] on link "El Transcantabrico" at bounding box center [666, 506] width 309 height 43
